Goal: Find specific page/section: Find specific page/section

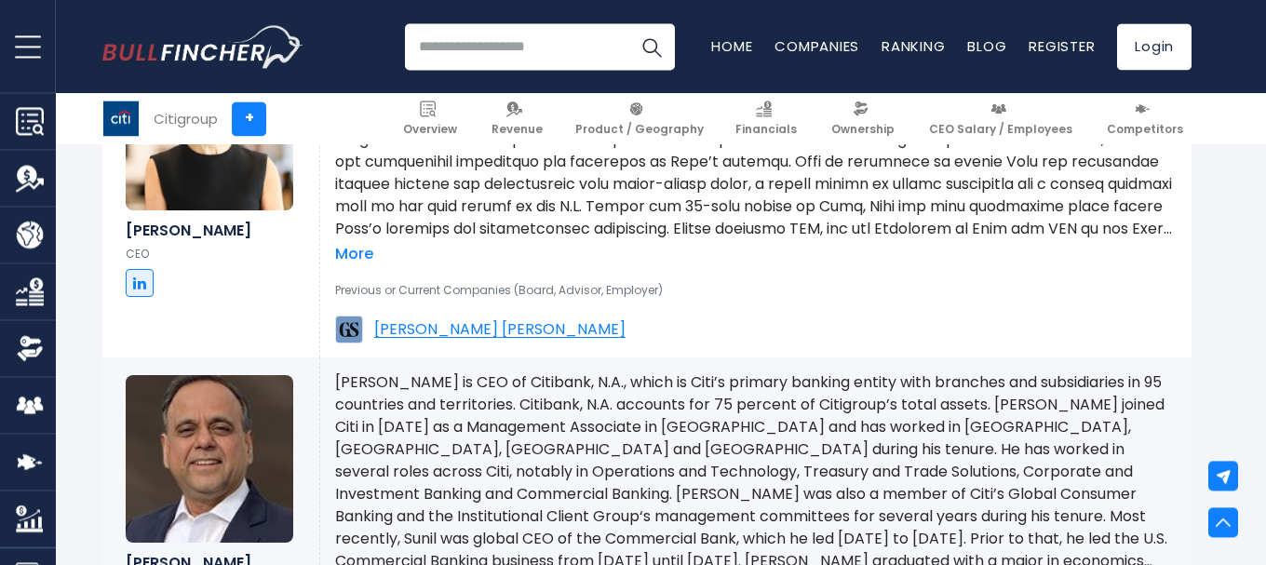
scroll to position [1748, 0]
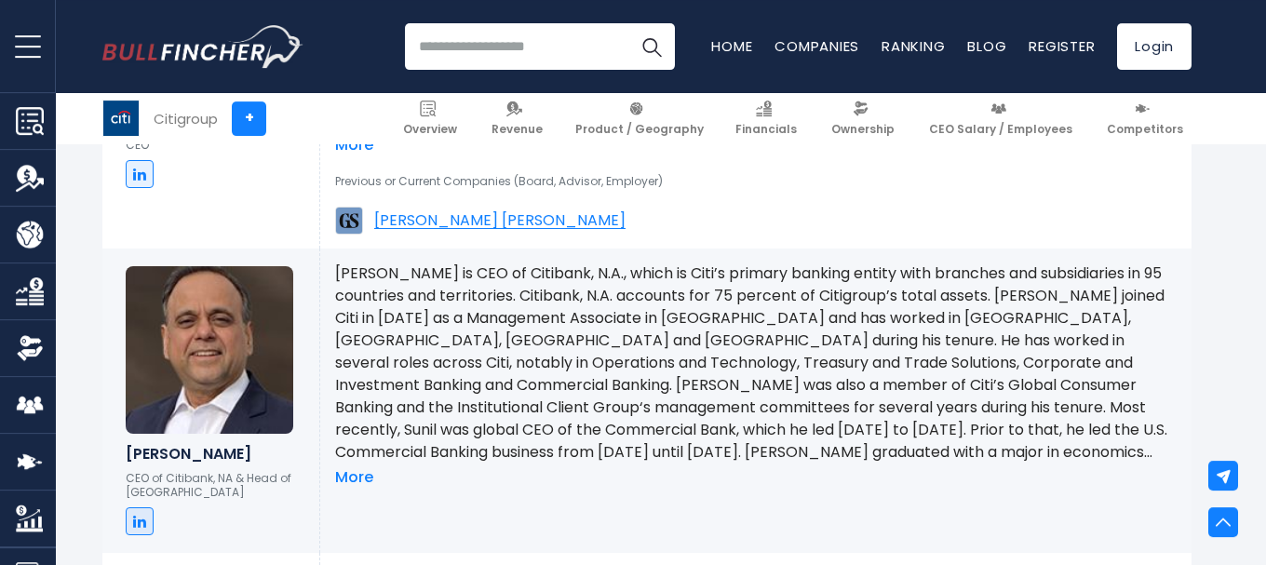
click at [1251, 103] on section "Citigroup + Overview Revenue Product / Geography Financials" at bounding box center [633, 118] width 1266 height 51
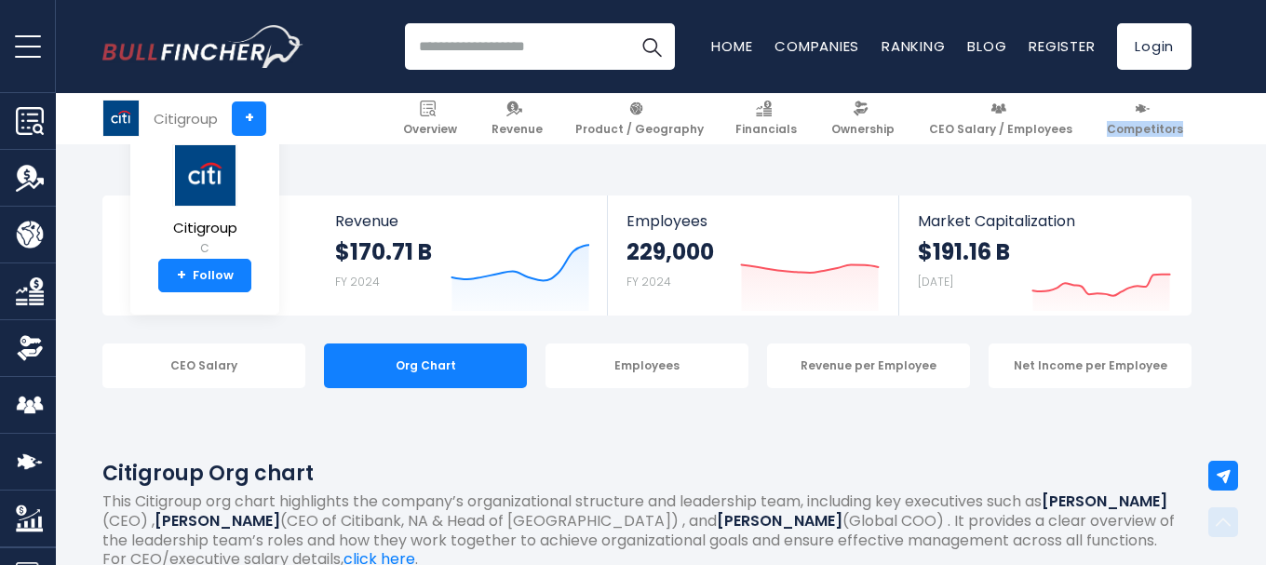
scroll to position [2130, 0]
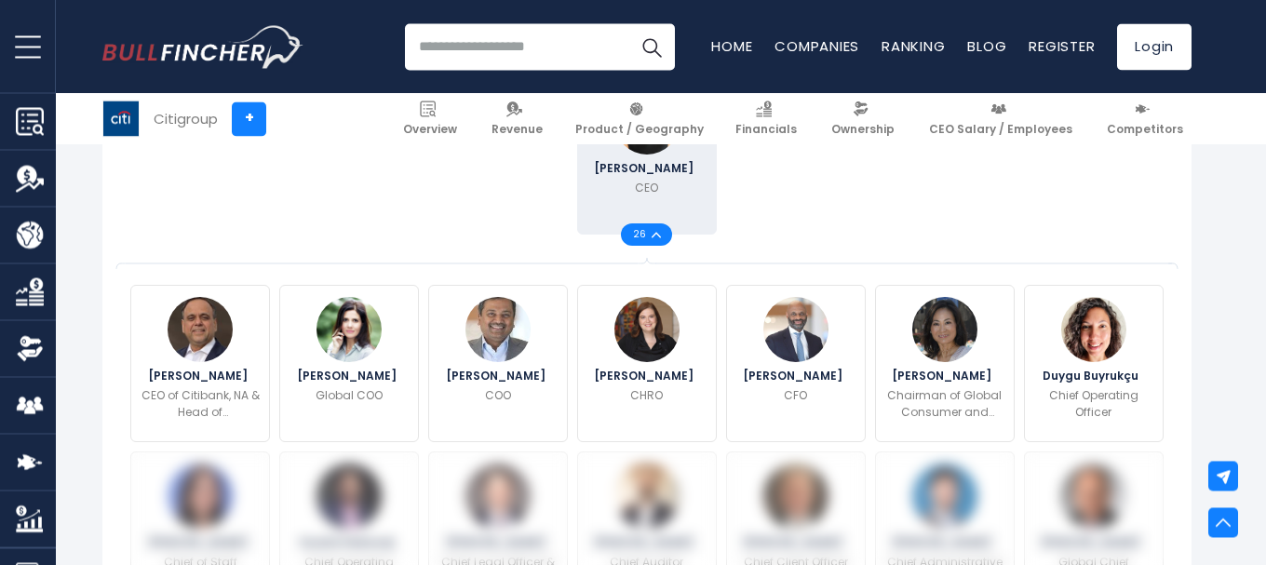
scroll to position [156, 0]
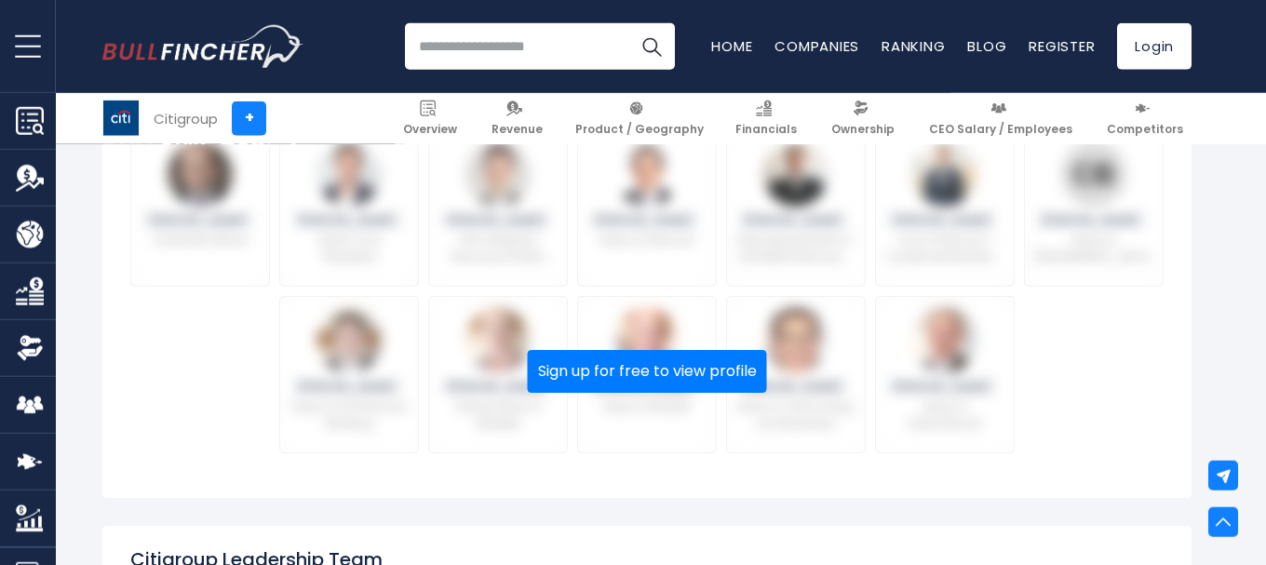
scroll to position [1227, 0]
